Goal: Task Accomplishment & Management: Complete application form

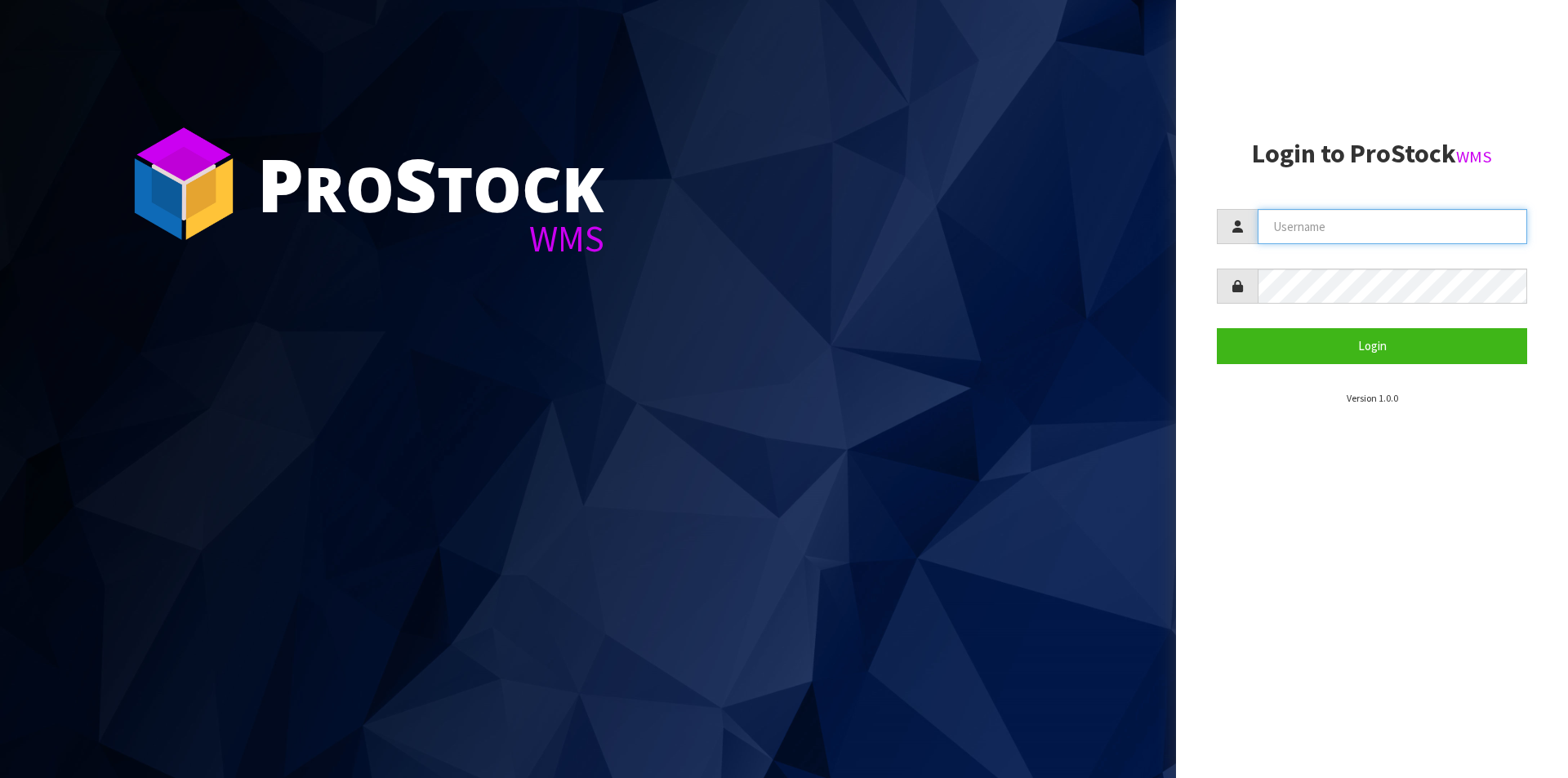
drag, startPoint x: 1374, startPoint y: 228, endPoint x: 1378, endPoint y: 242, distance: 14.6
click at [1374, 228] on input "text" at bounding box center [1392, 227] width 269 height 35
type input "Australianclutch"
click at [1217, 328] on button "Login" at bounding box center [1371, 345] width 310 height 35
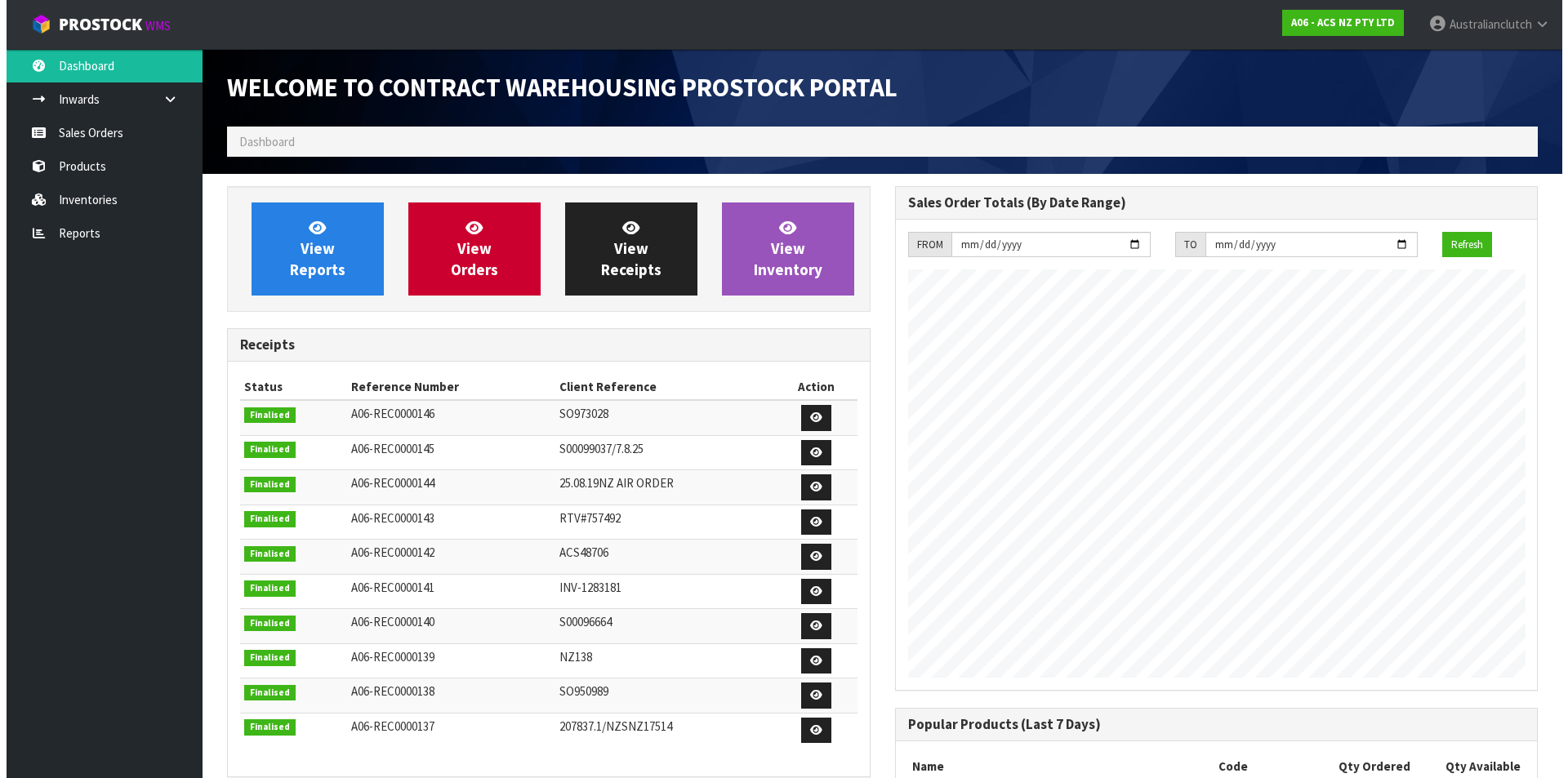
scroll to position [905, 667]
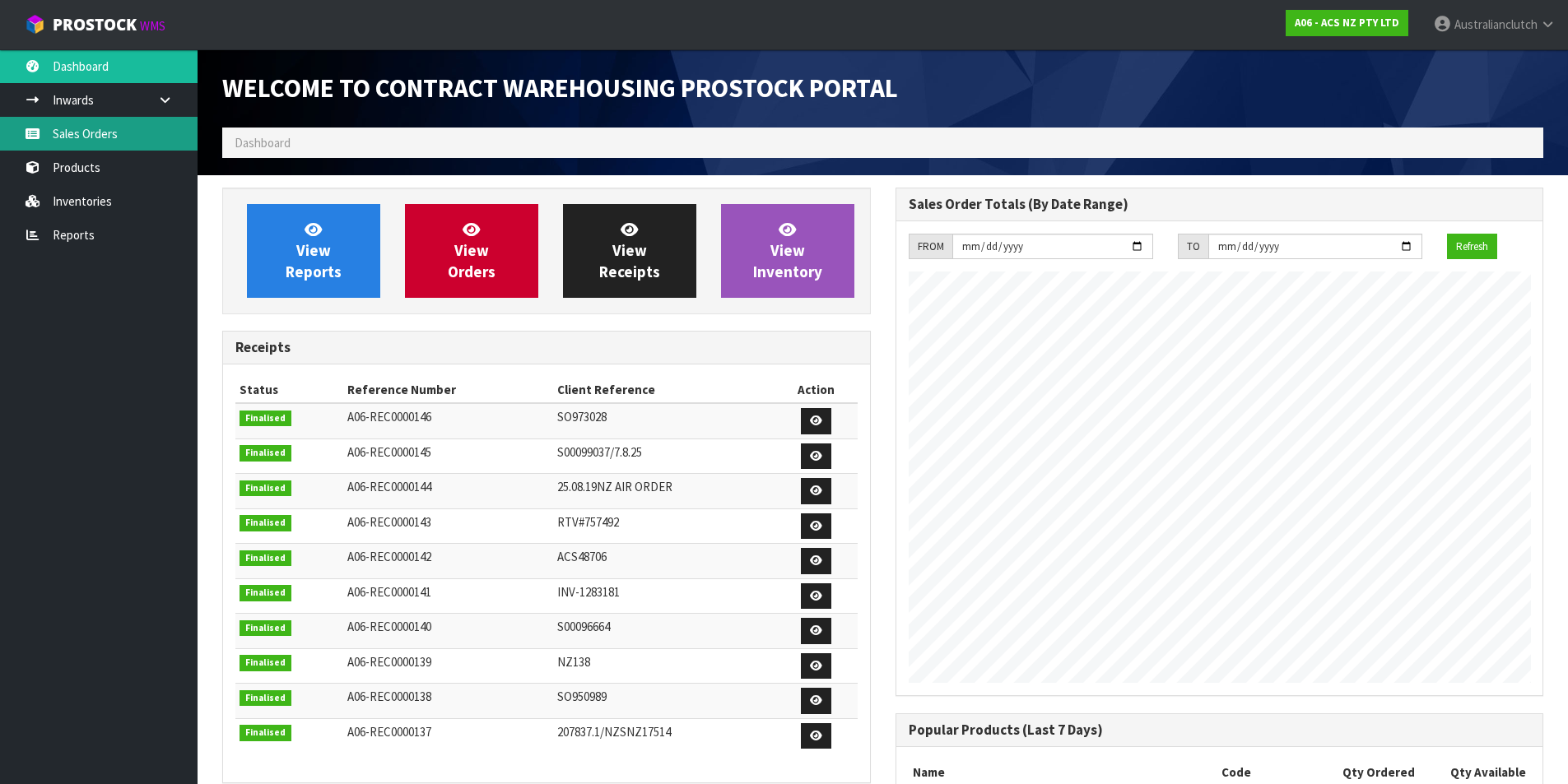
click at [80, 144] on link "Sales Orders" at bounding box center [99, 134] width 197 height 34
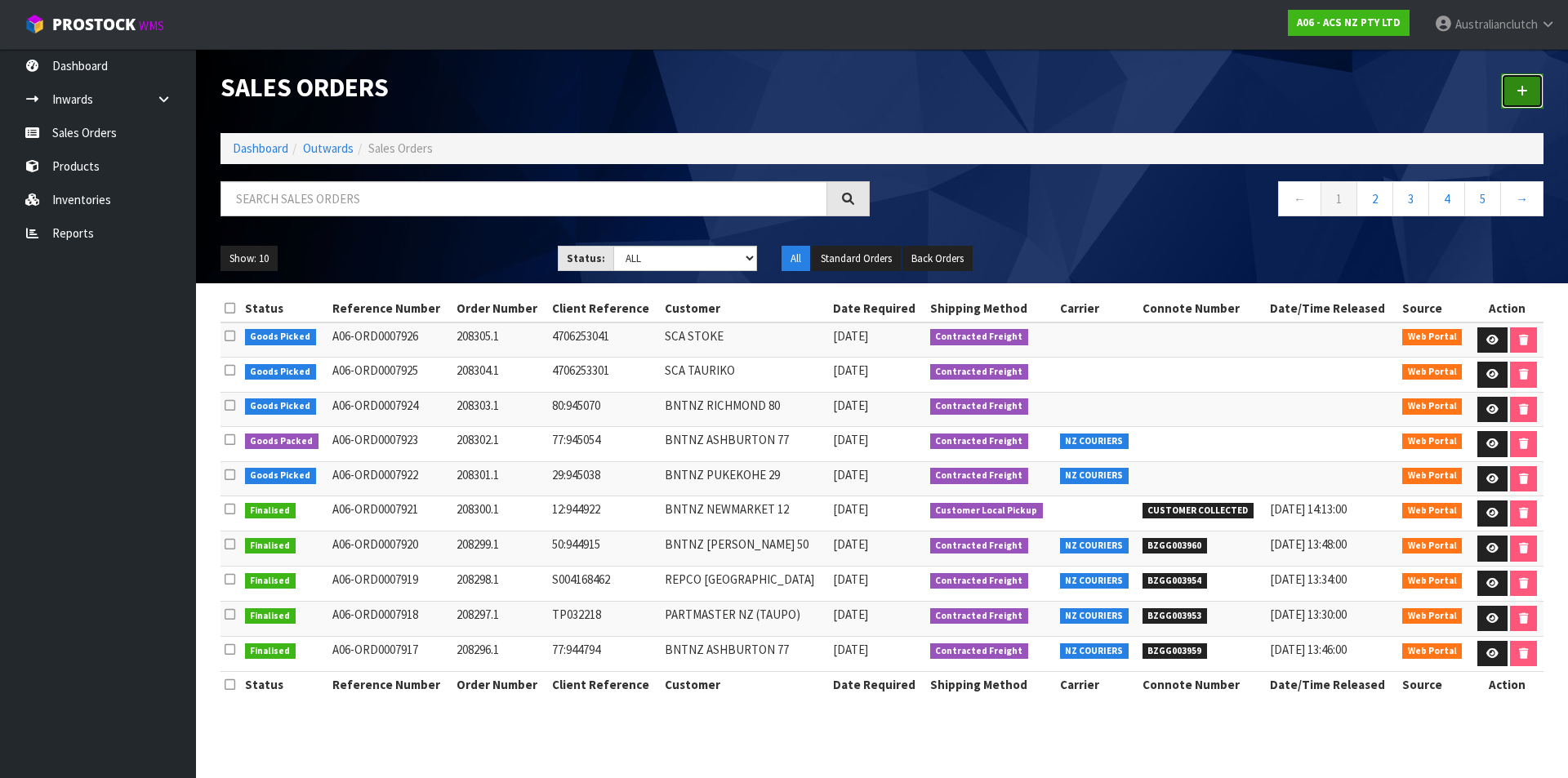
click at [1521, 75] on link at bounding box center [1522, 91] width 43 height 35
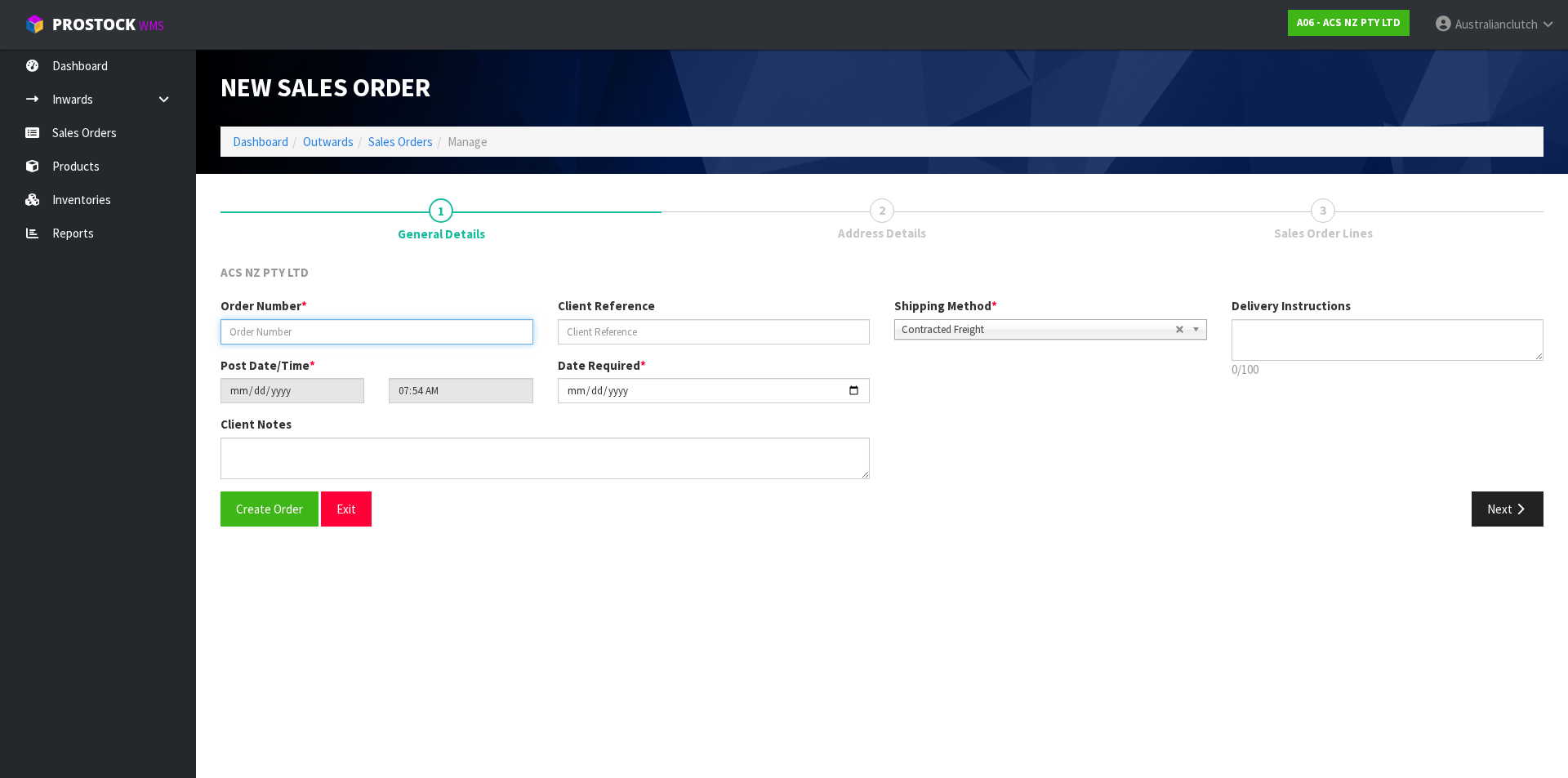
click at [471, 322] on input "text" at bounding box center [377, 332] width 313 height 25
type input "20806.1"
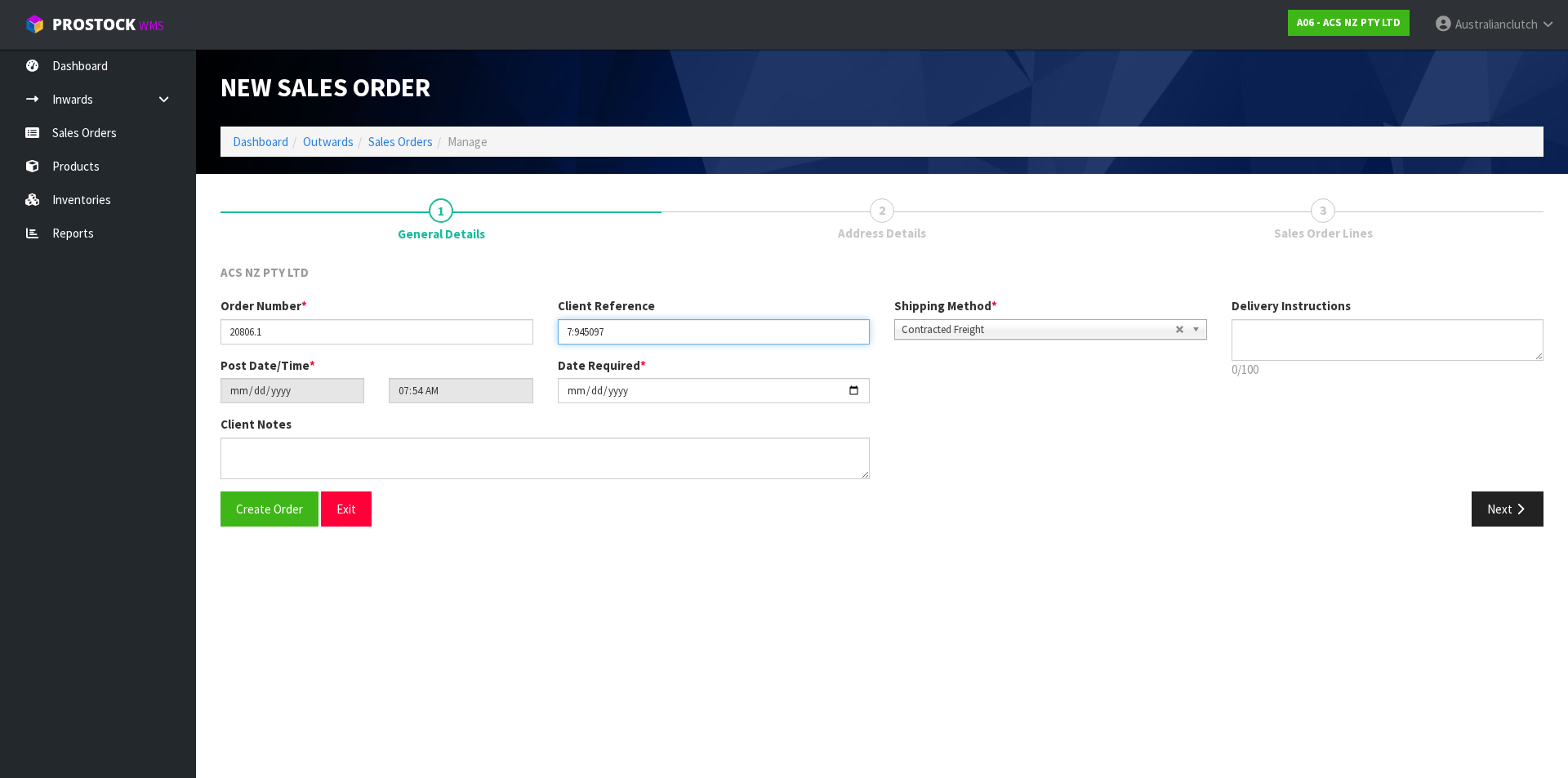
type input "7:945097"
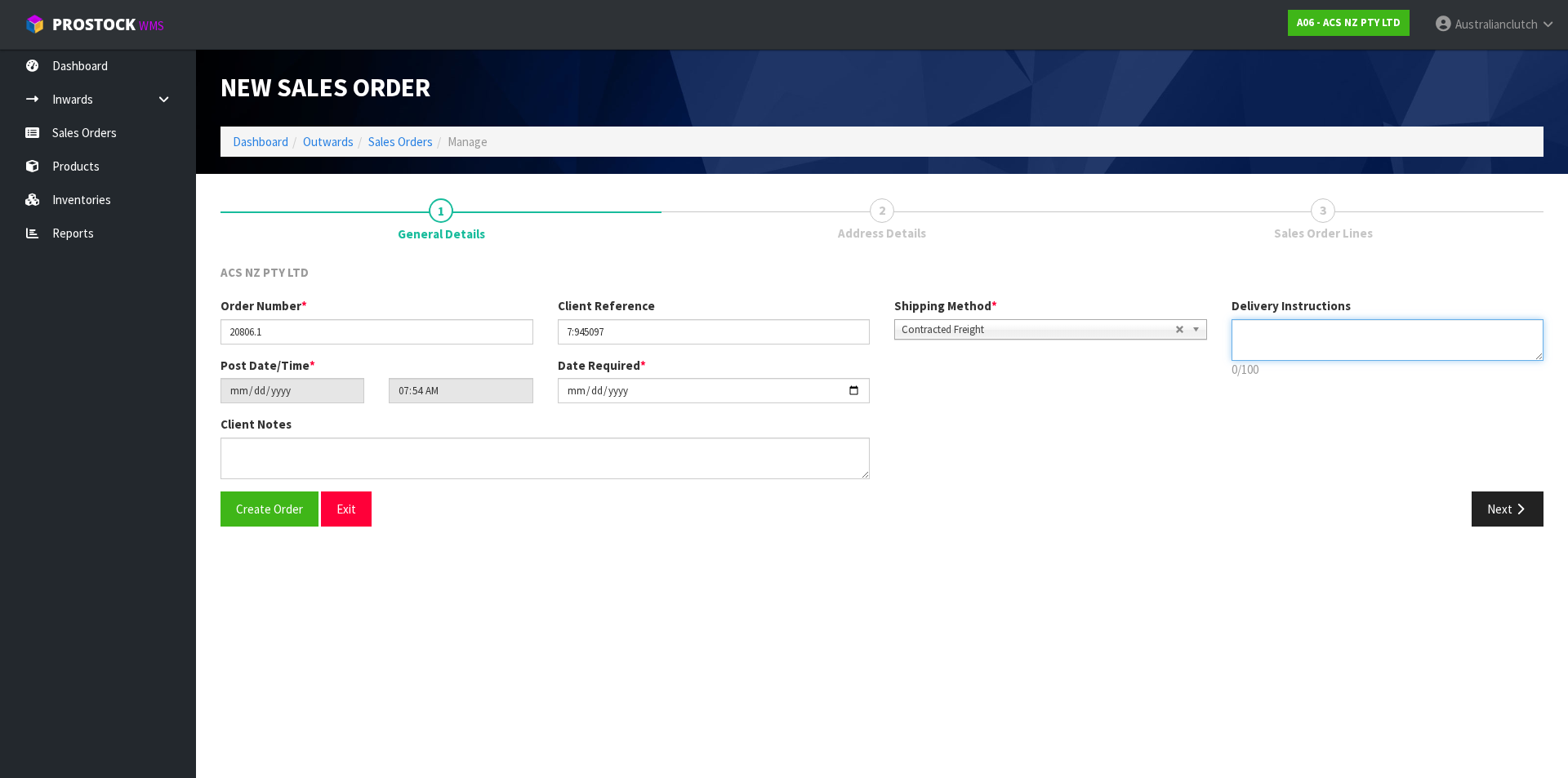
click at [1397, 333] on textarea at bounding box center [1388, 340] width 313 height 42
type textarea "NZC PLEASE"
click at [1489, 506] on button "Next" at bounding box center [1508, 509] width 72 height 35
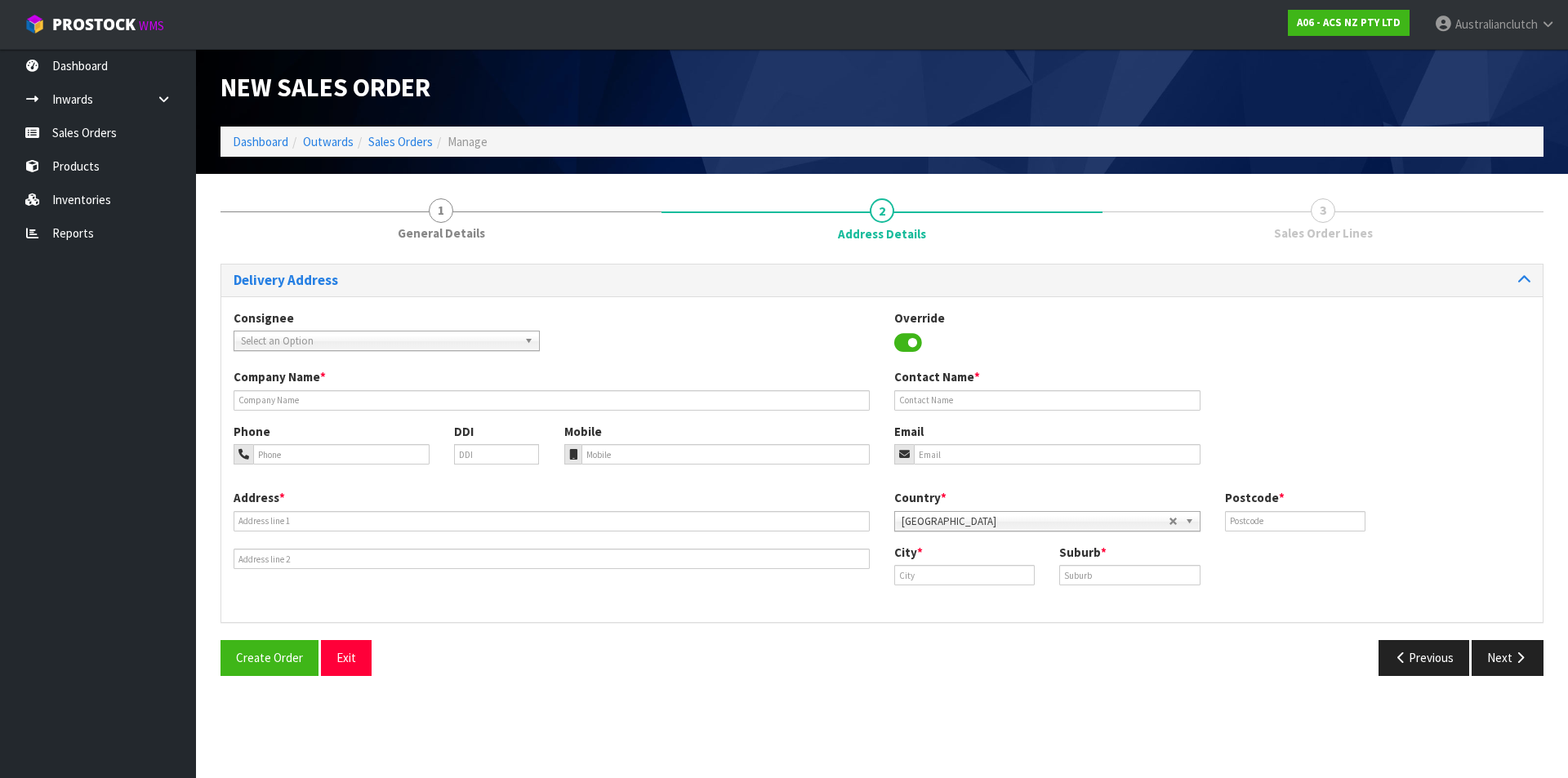
click at [370, 337] on span "Select an Option" at bounding box center [379, 340] width 277 height 19
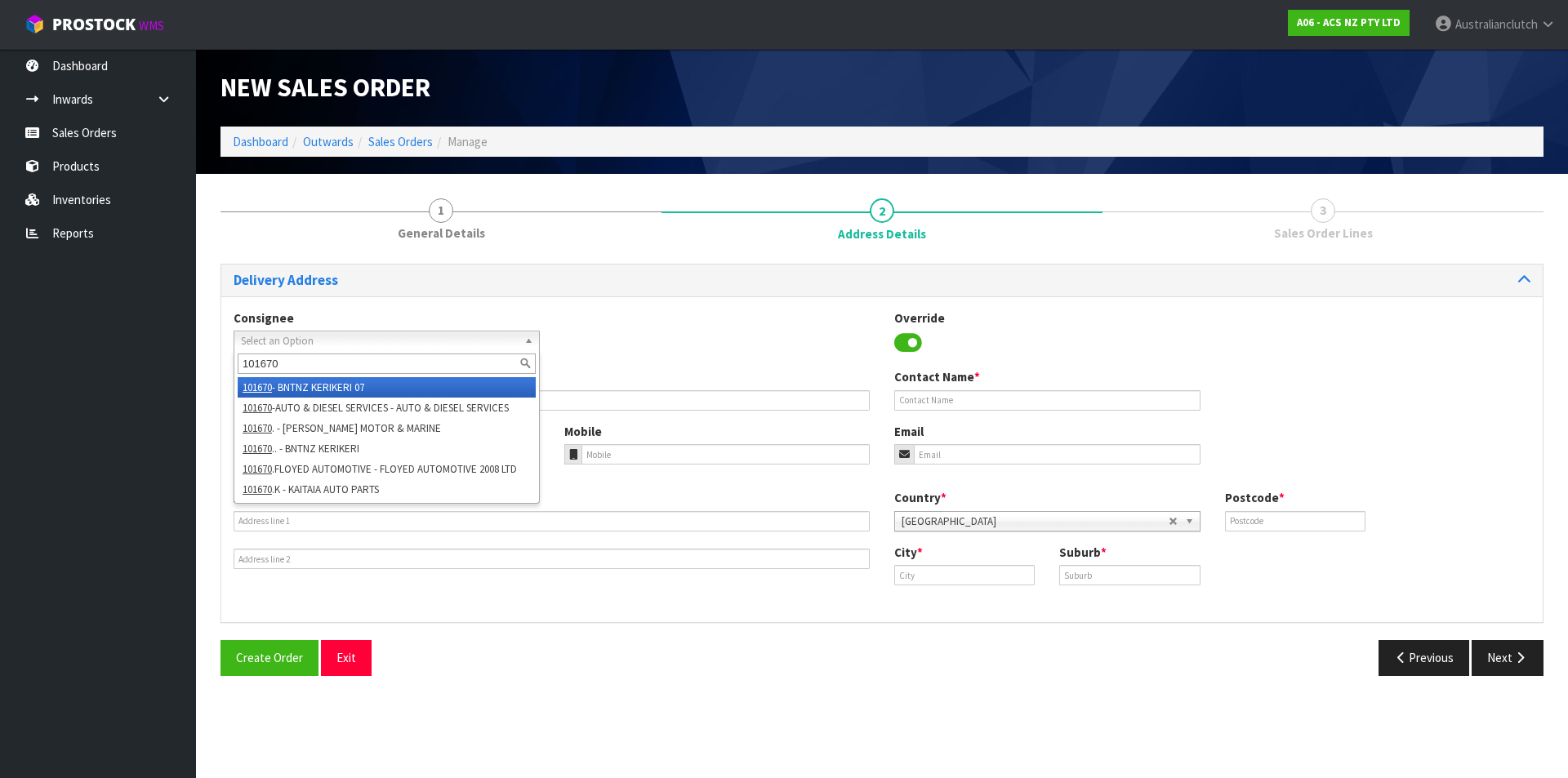
type input "101670"
click at [312, 396] on li "101670 - BNTNZ KERIKERI 07" at bounding box center [387, 387] width 298 height 20
type input "KAITAIA AUTO PARTS"
type input "[STREET_ADDRESS]"
type input "0410"
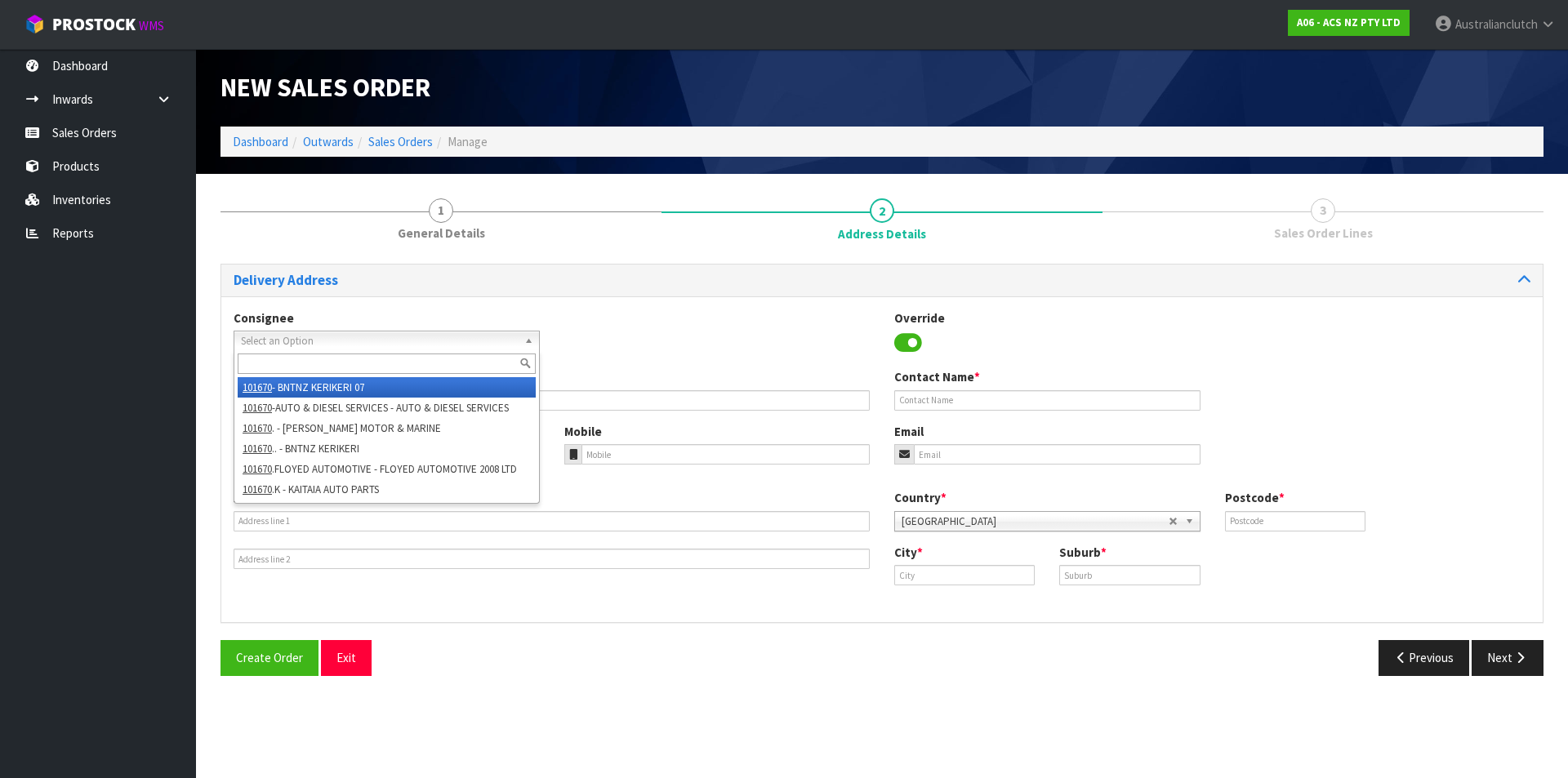
type input "KAITAIA"
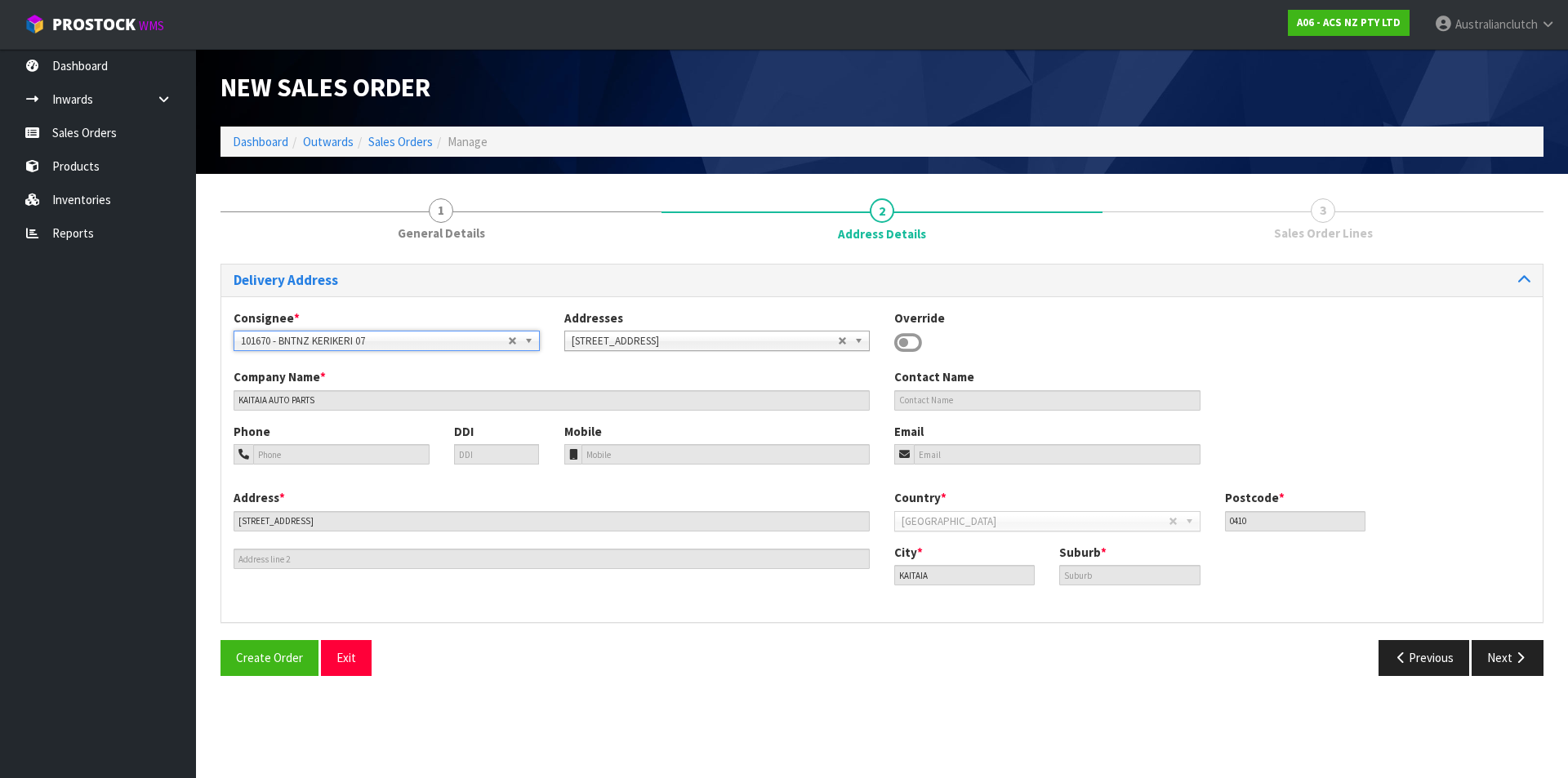
click at [410, 342] on span "101670 - BNTNZ KERIKERI 07" at bounding box center [374, 340] width 267 height 19
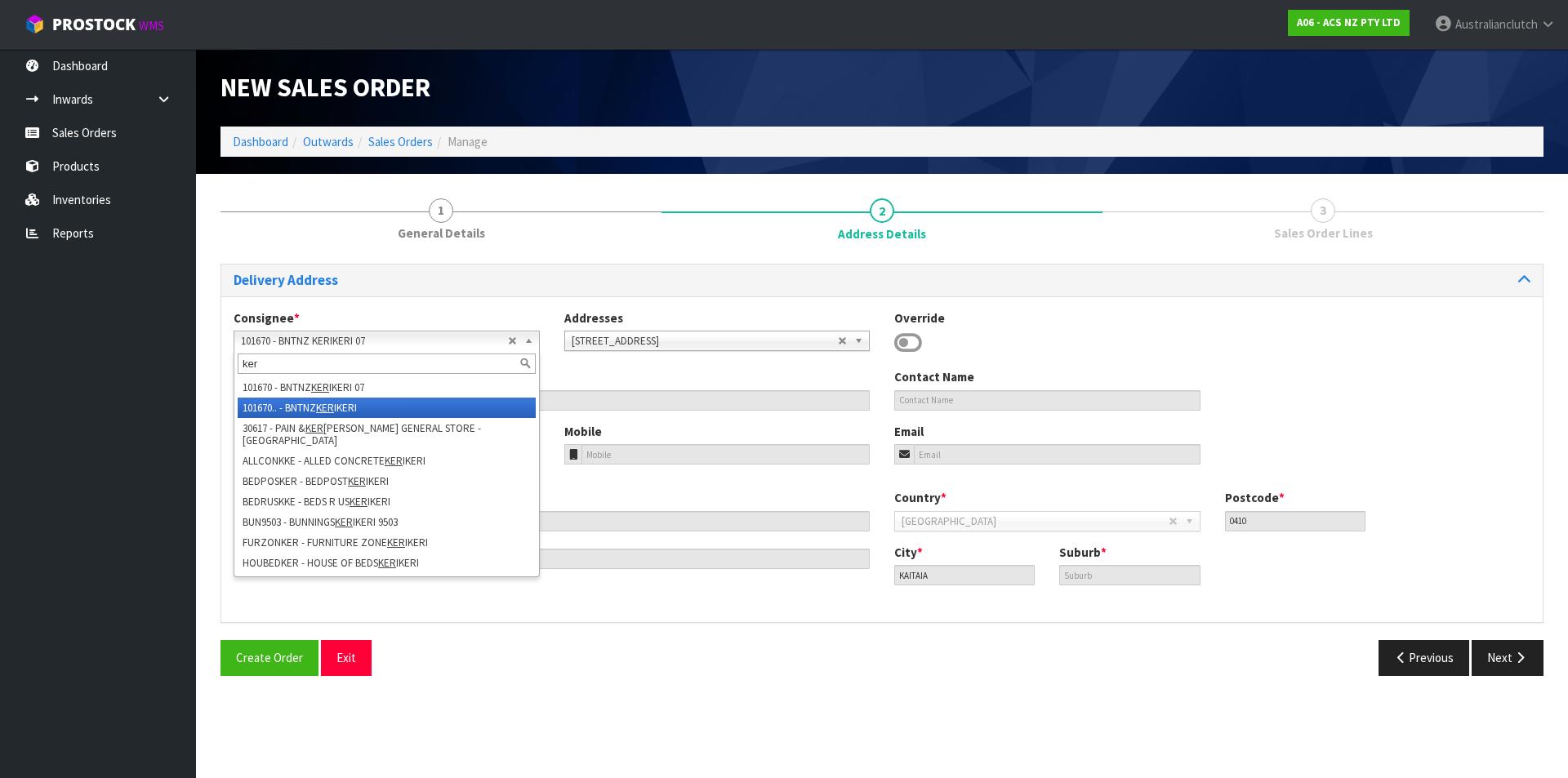
type input "ker"
click at [299, 407] on li "101670.. - BNTNZ KER IKERI" at bounding box center [387, 407] width 298 height 20
type input "BNTNZ KERIKERI"
type input "CNR [GEOGRAPHIC_DATA]"
type input "0230"
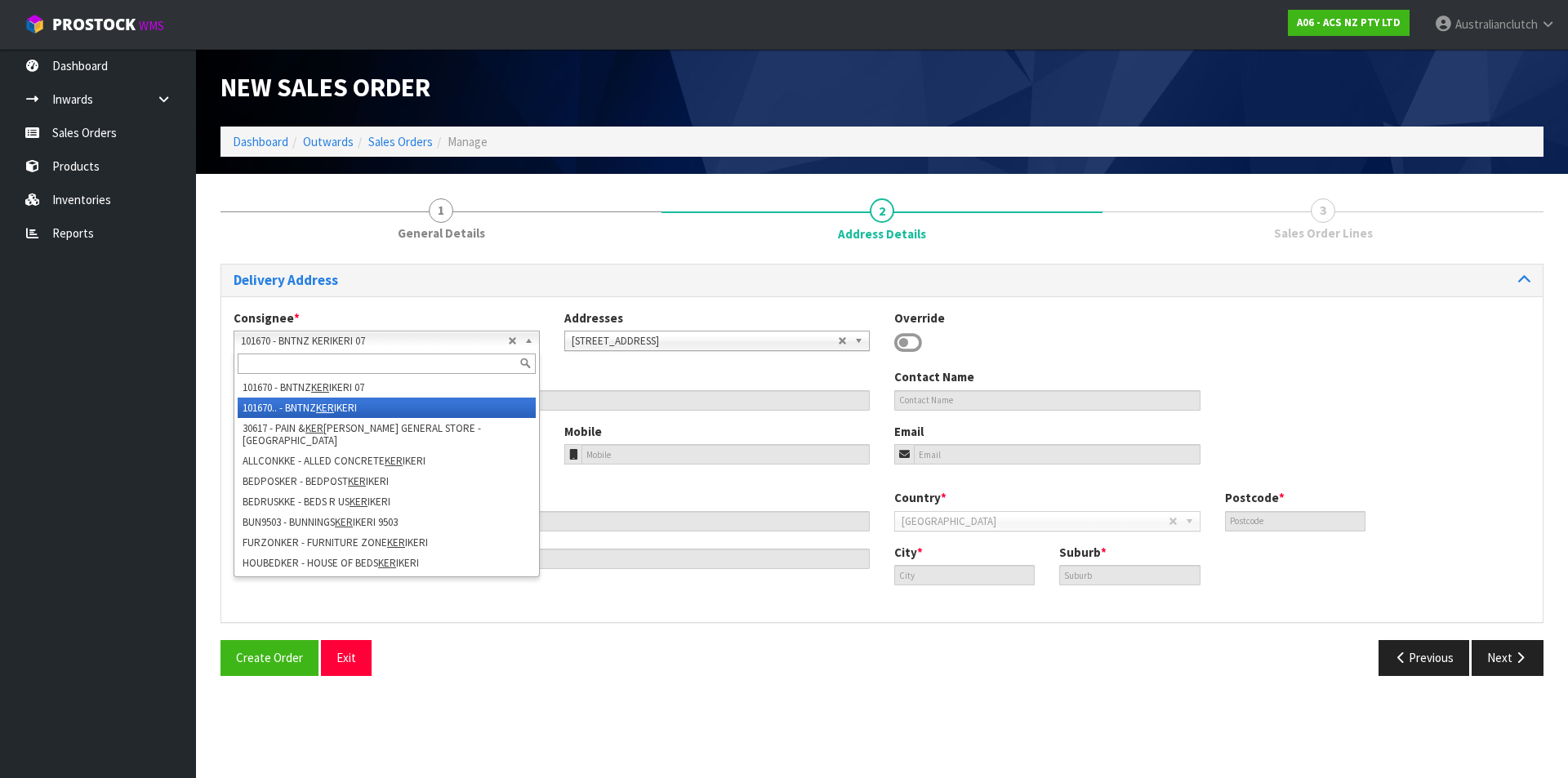
type input "KERIKERI"
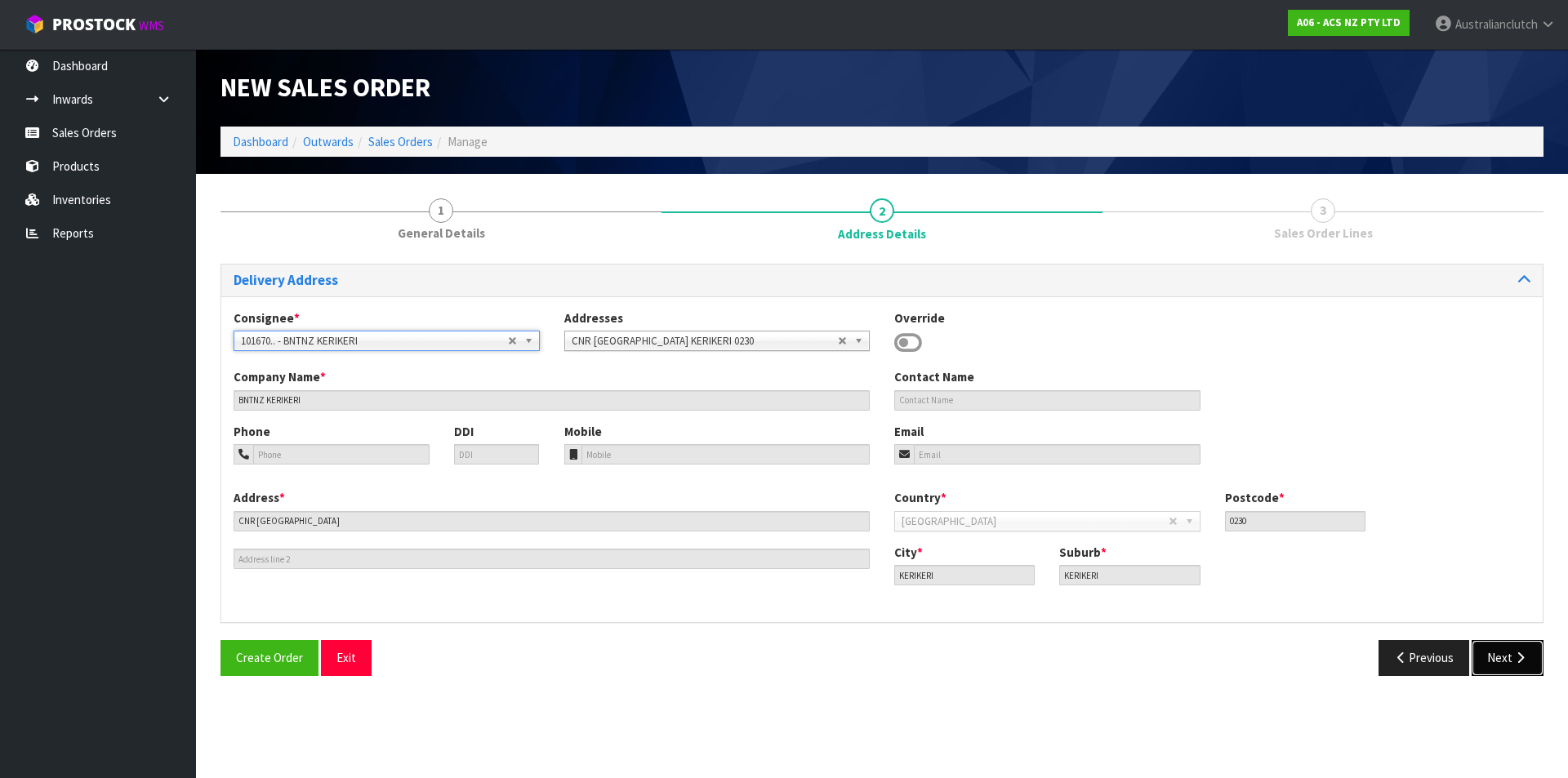
drag, startPoint x: 1489, startPoint y: 667, endPoint x: 935, endPoint y: 515, distance: 574.5
click at [1489, 666] on button "Next" at bounding box center [1508, 658] width 72 height 35
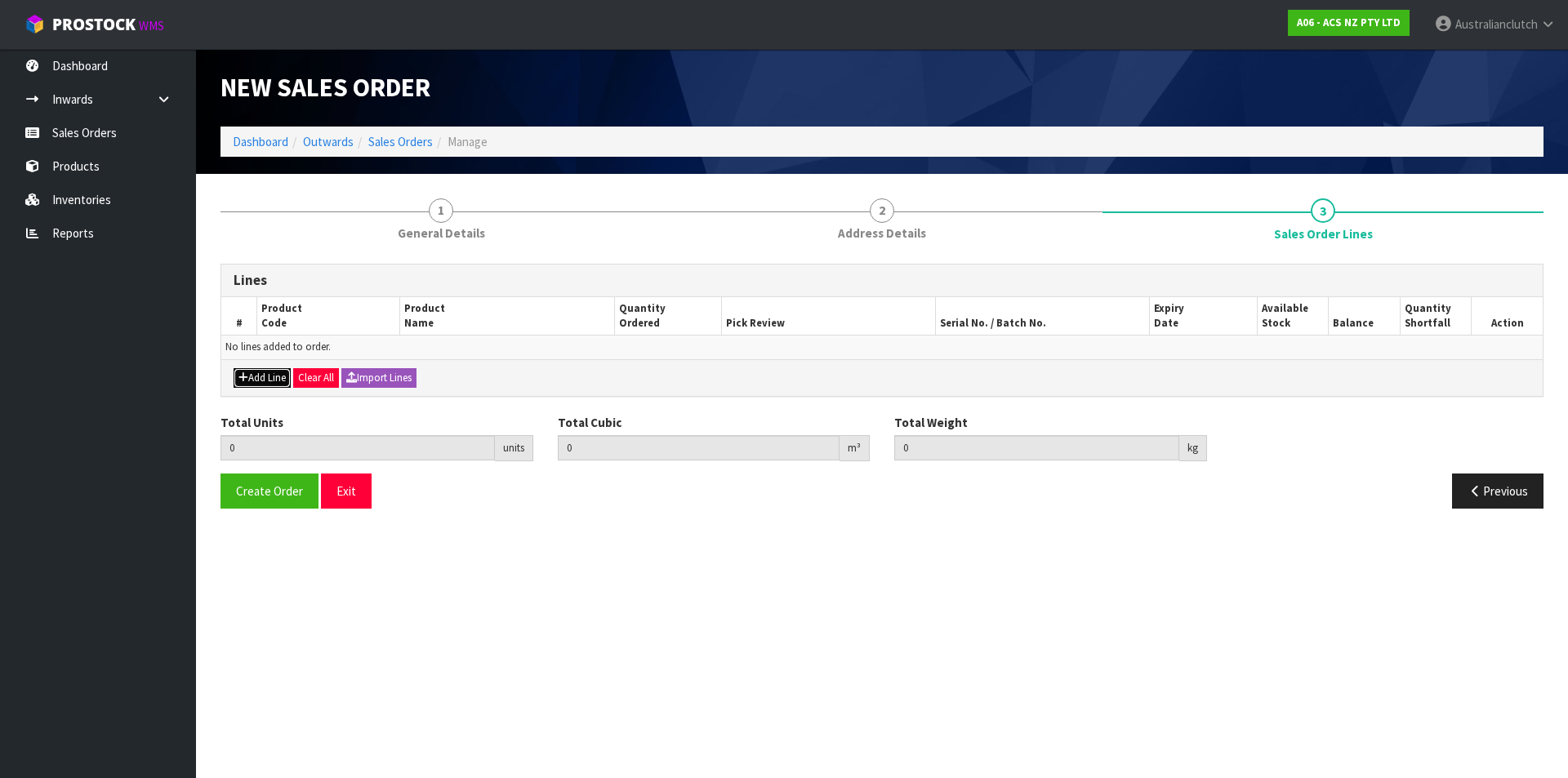
click at [259, 376] on button "Add Line" at bounding box center [262, 377] width 57 height 19
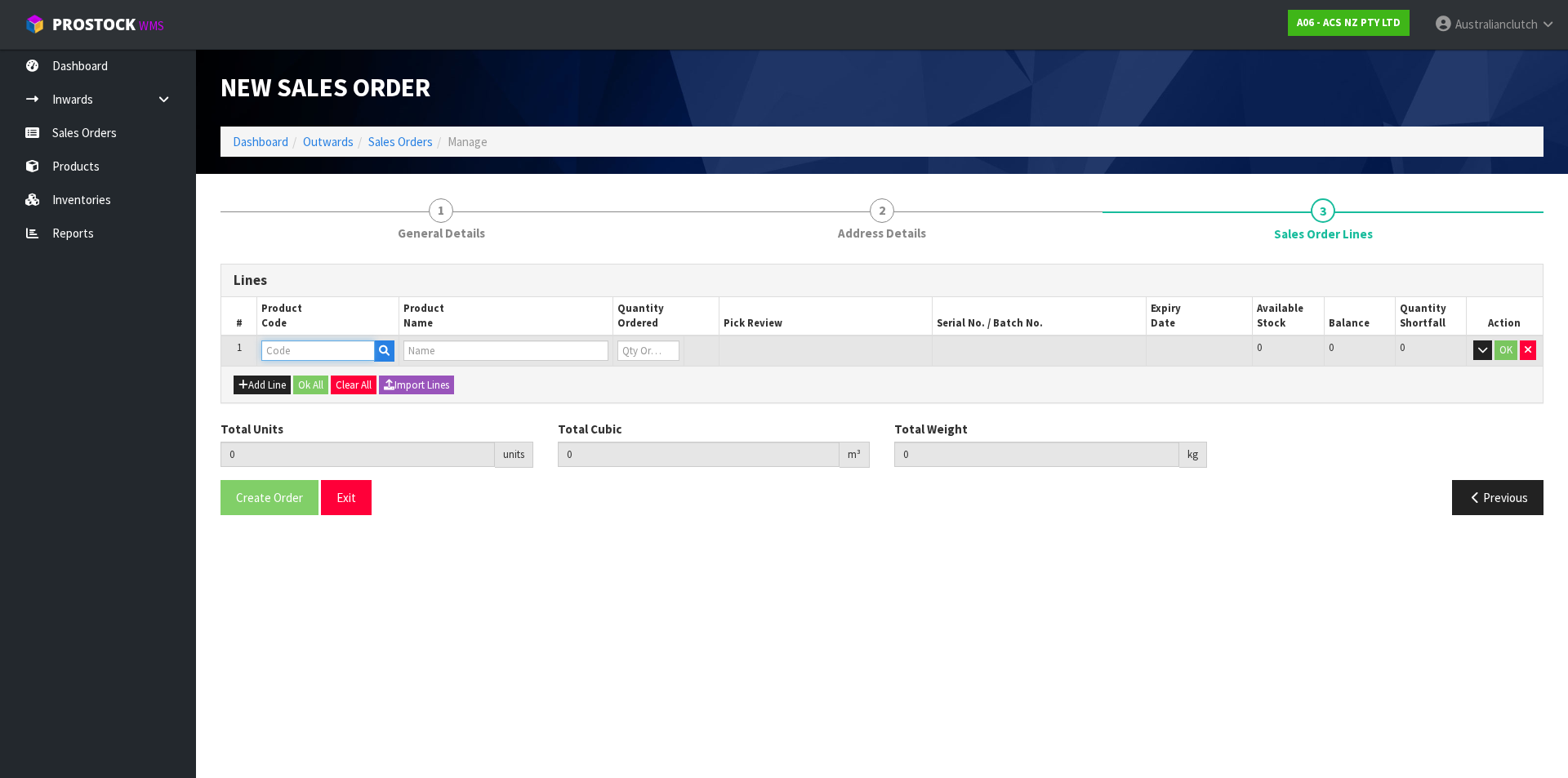
click at [274, 342] on input "text" at bounding box center [318, 351] width 114 height 20
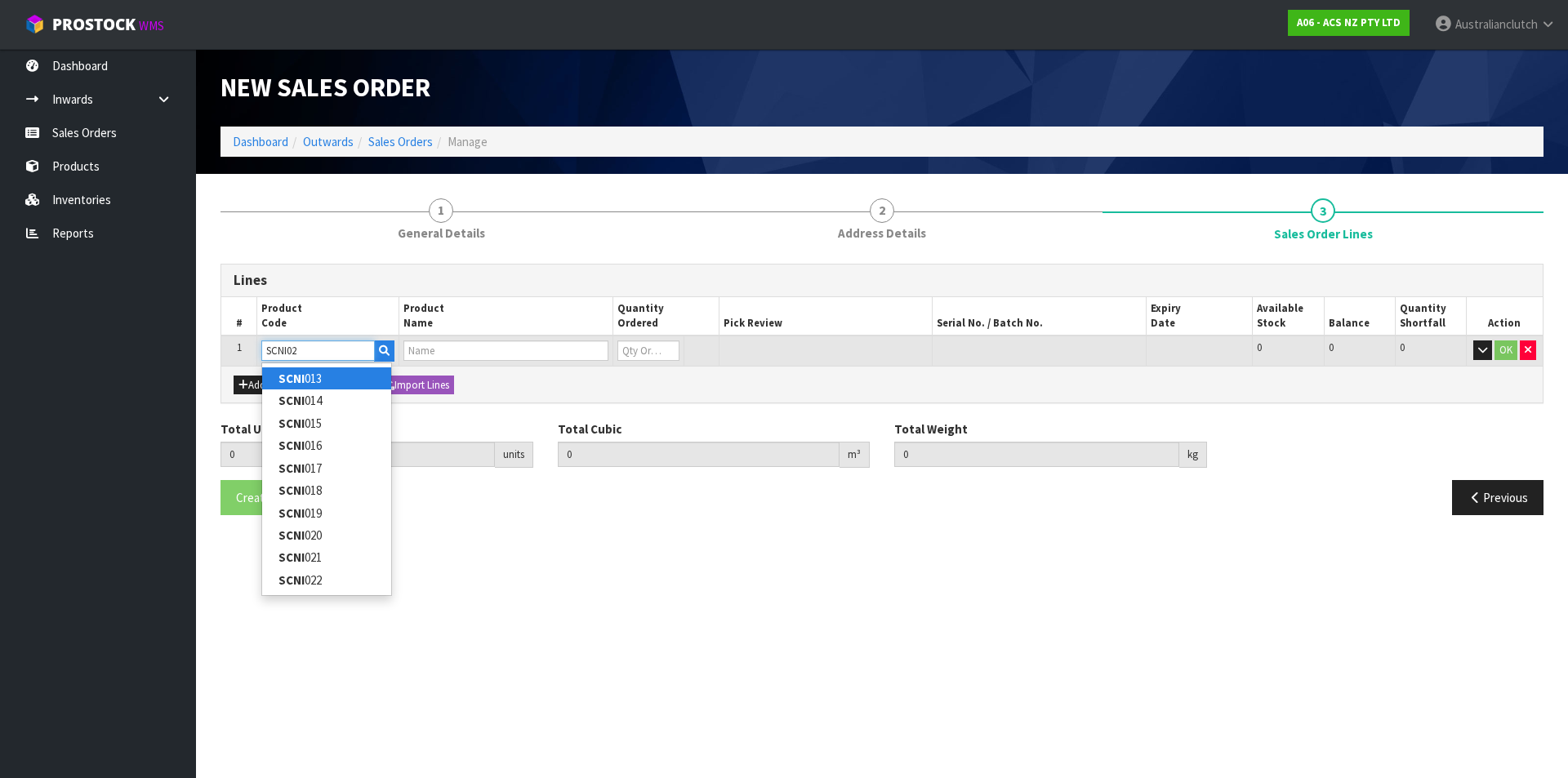
type input "SCNI020"
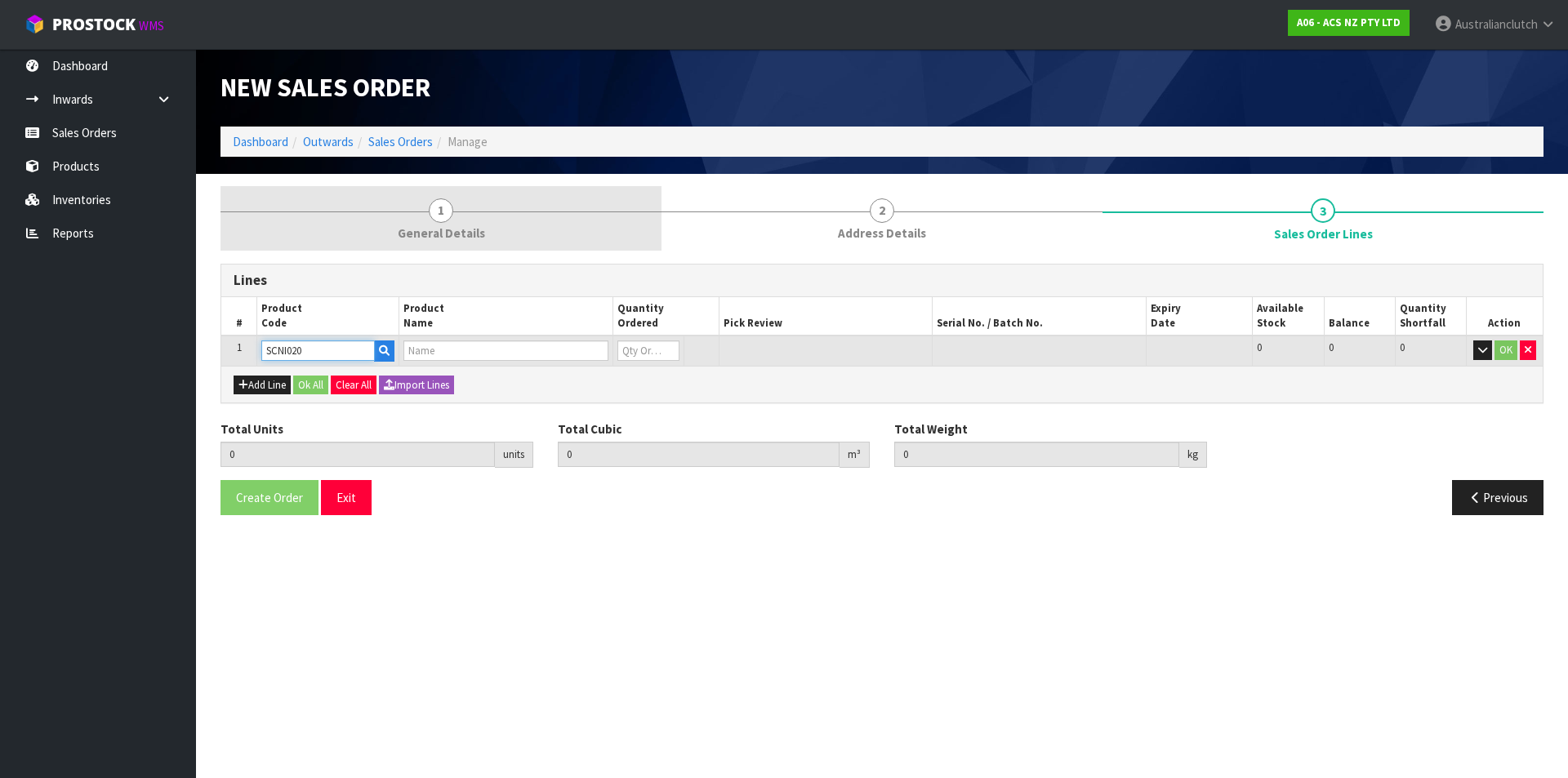
type input "0.000000"
type input "0.000"
type input "CLUTCH S/CYL NISSAN 20.64MM (13/16")"
type input "0"
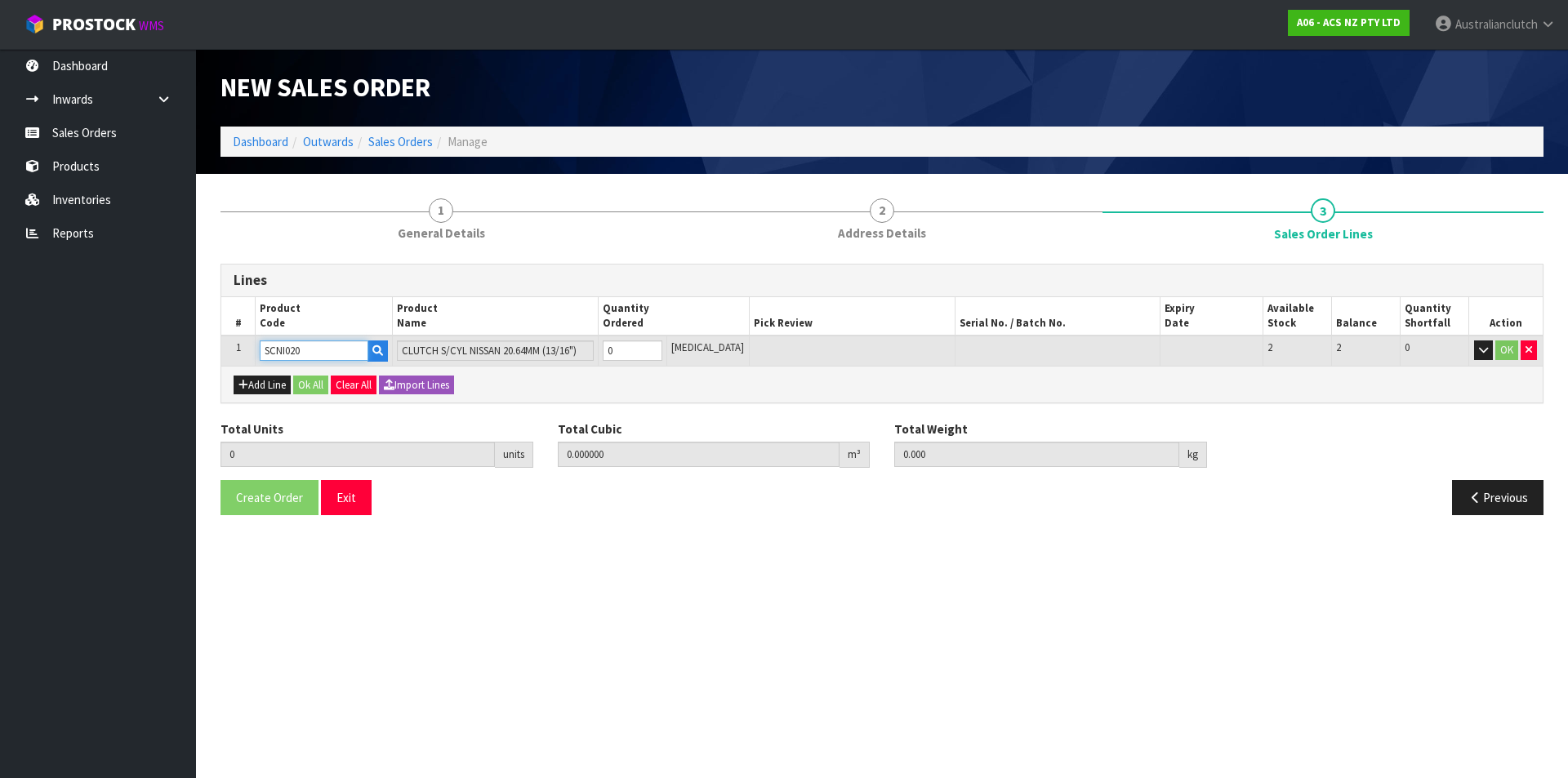
type input "SCNI020"
type input "1"
type input "0.000787"
type input "0.4"
type input "1"
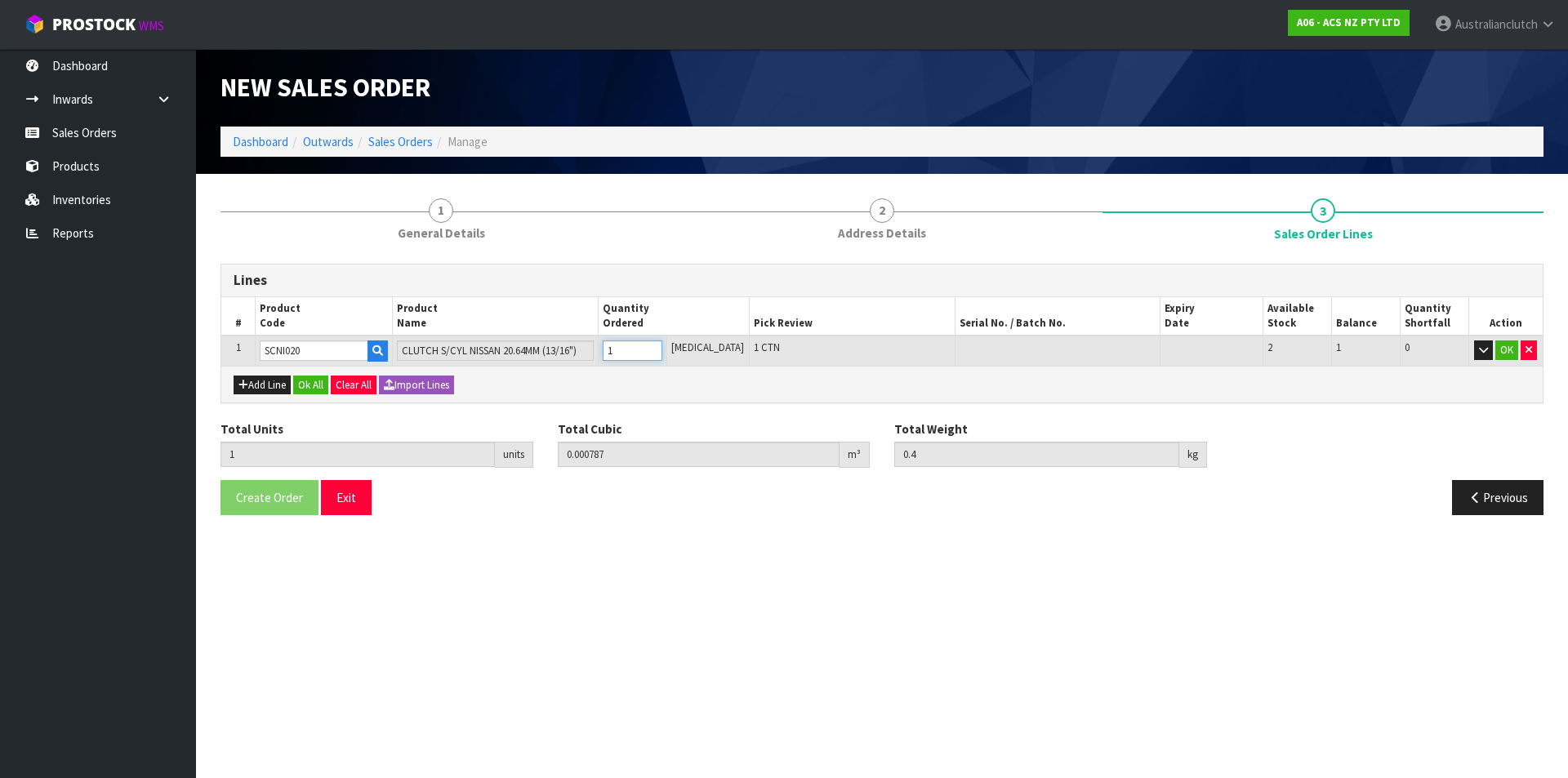
click at [662, 349] on input "1" at bounding box center [632, 351] width 59 height 20
drag, startPoint x: 1499, startPoint y: 355, endPoint x: 731, endPoint y: 393, distance: 768.9
click at [1499, 354] on button "OK" at bounding box center [1506, 350] width 23 height 19
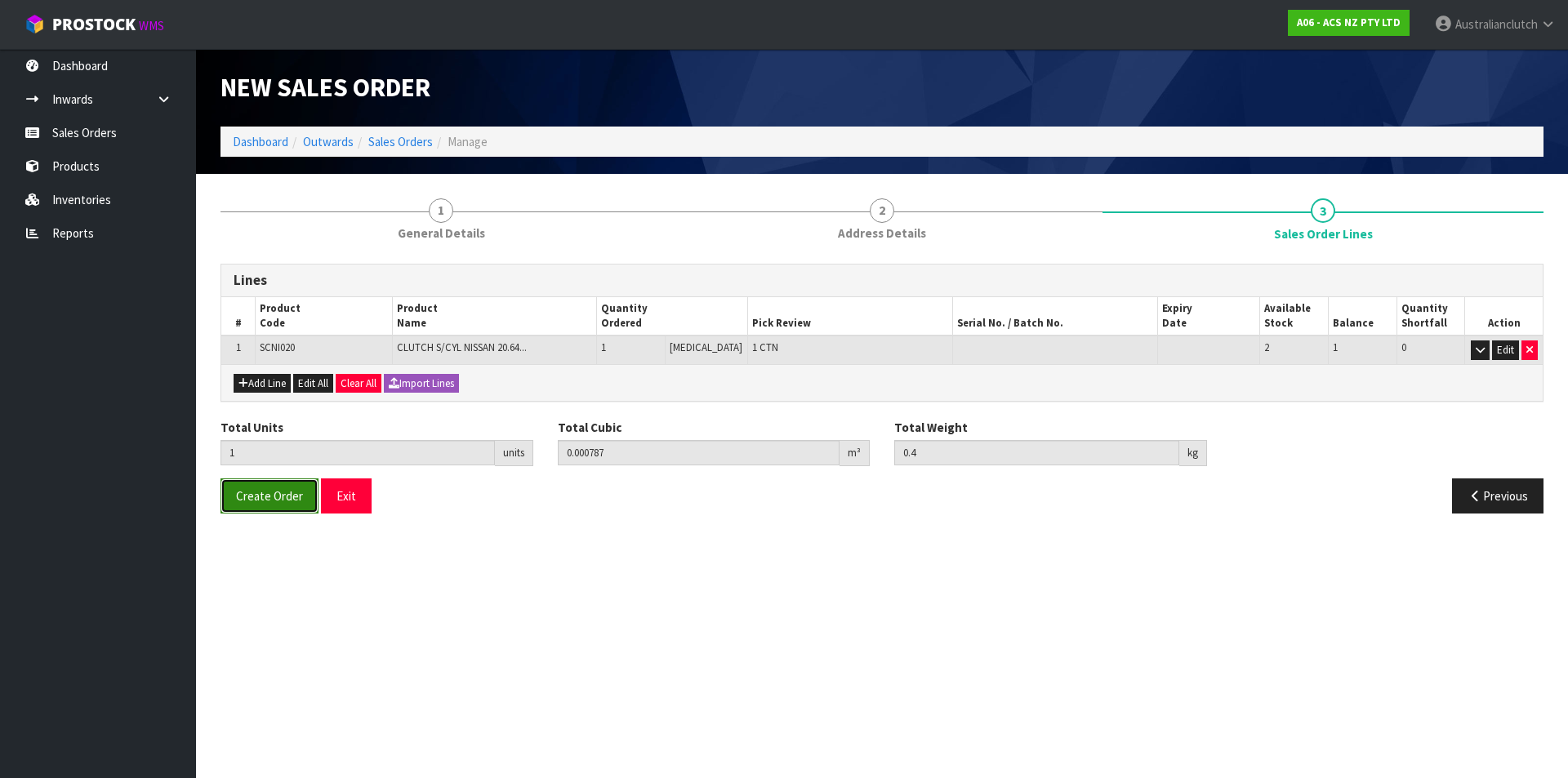
click at [278, 503] on span "Create Order" at bounding box center [269, 496] width 67 height 16
